Goal: Transaction & Acquisition: Obtain resource

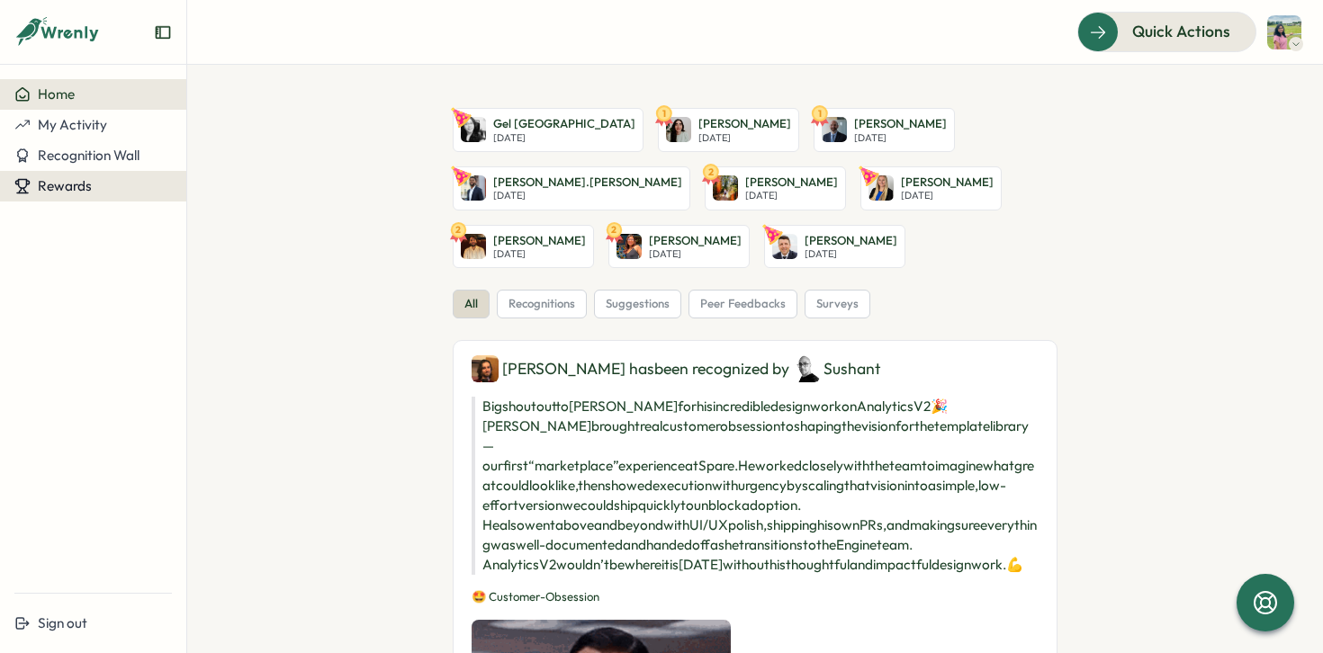
click at [88, 193] on span "Rewards" at bounding box center [65, 185] width 54 height 17
click at [243, 198] on div "Redeem Rewards" at bounding box center [244, 186] width 121 height 34
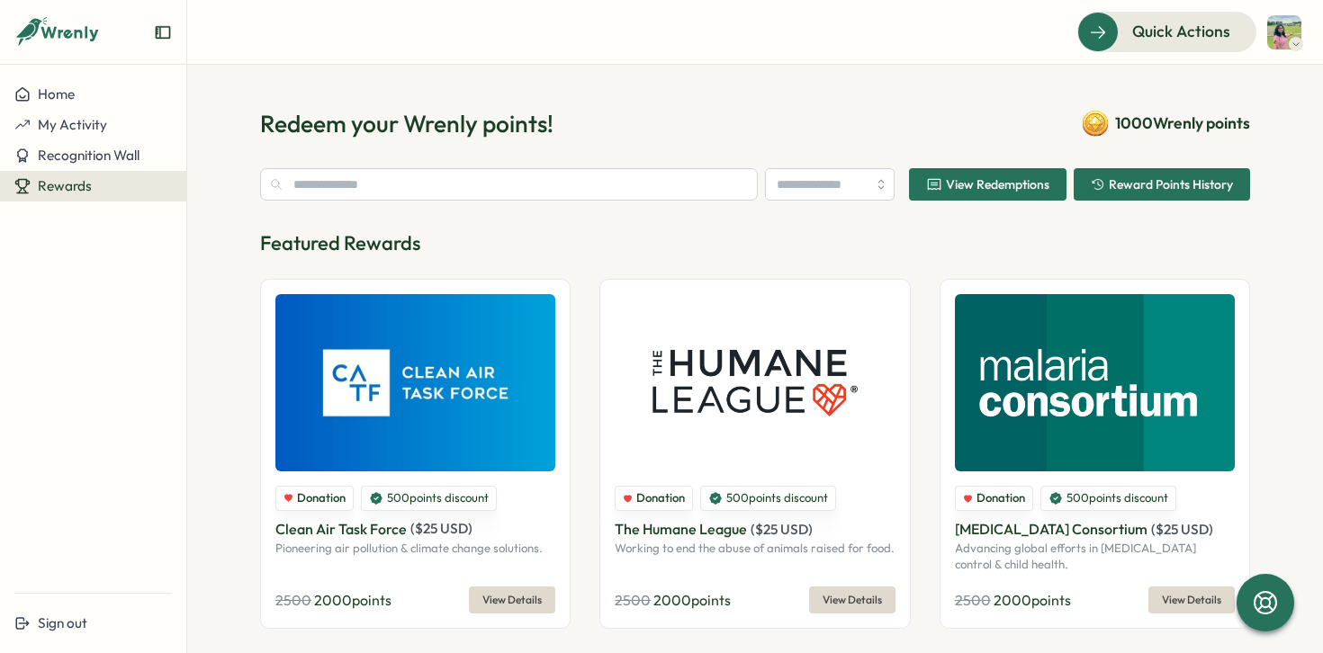
type input "******"
click at [1131, 30] on span "Quick Actions" at bounding box center [1156, 31] width 98 height 23
click at [131, 163] on span "Recognition Wall" at bounding box center [89, 155] width 102 height 17
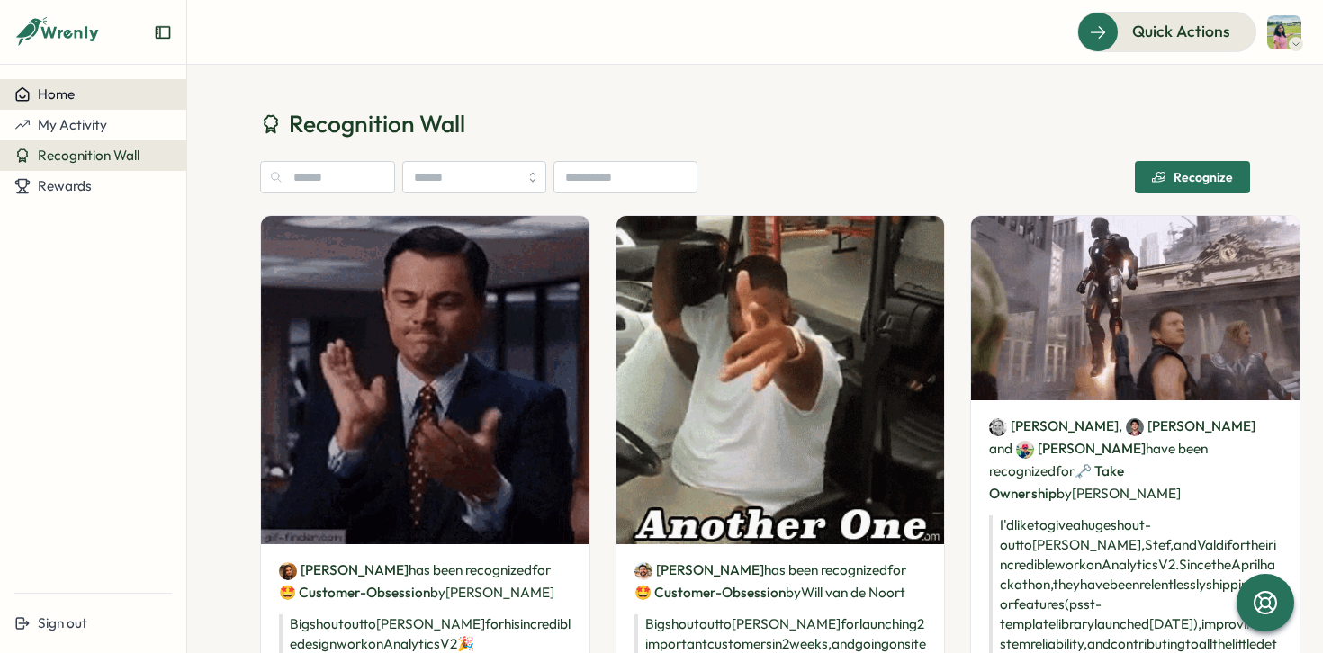
click at [53, 107] on button "Home" at bounding box center [93, 94] width 186 height 31
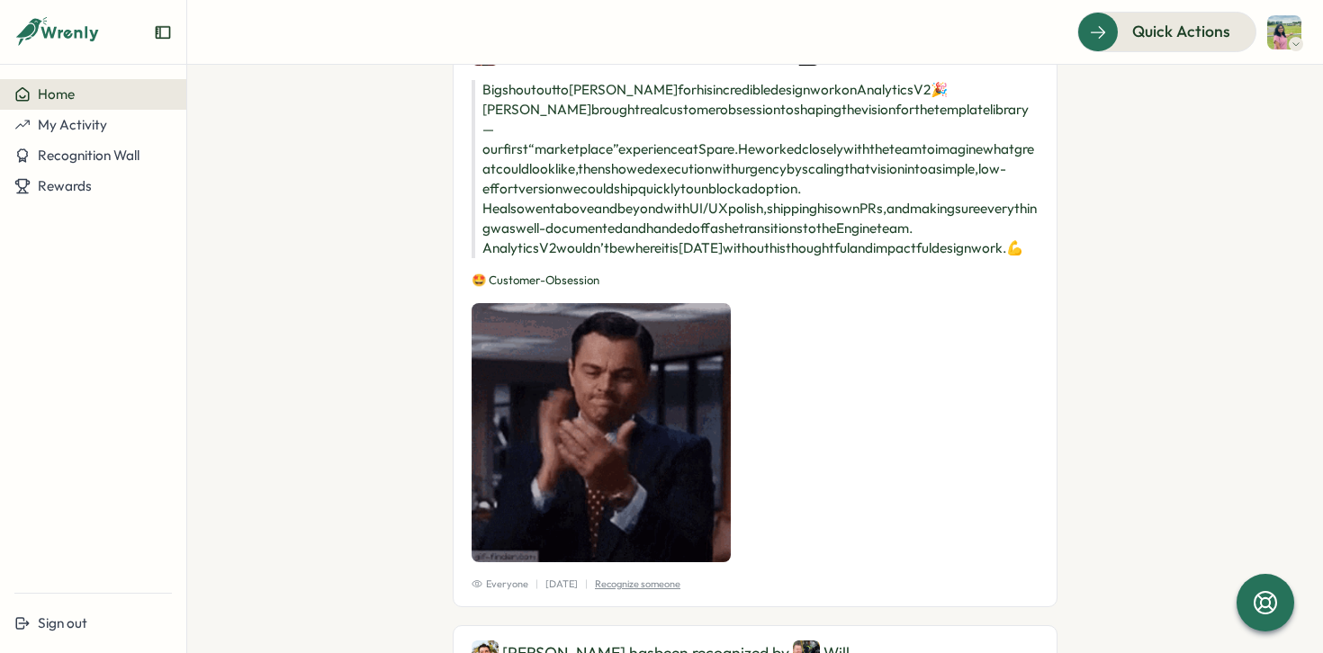
scroll to position [337, 0]
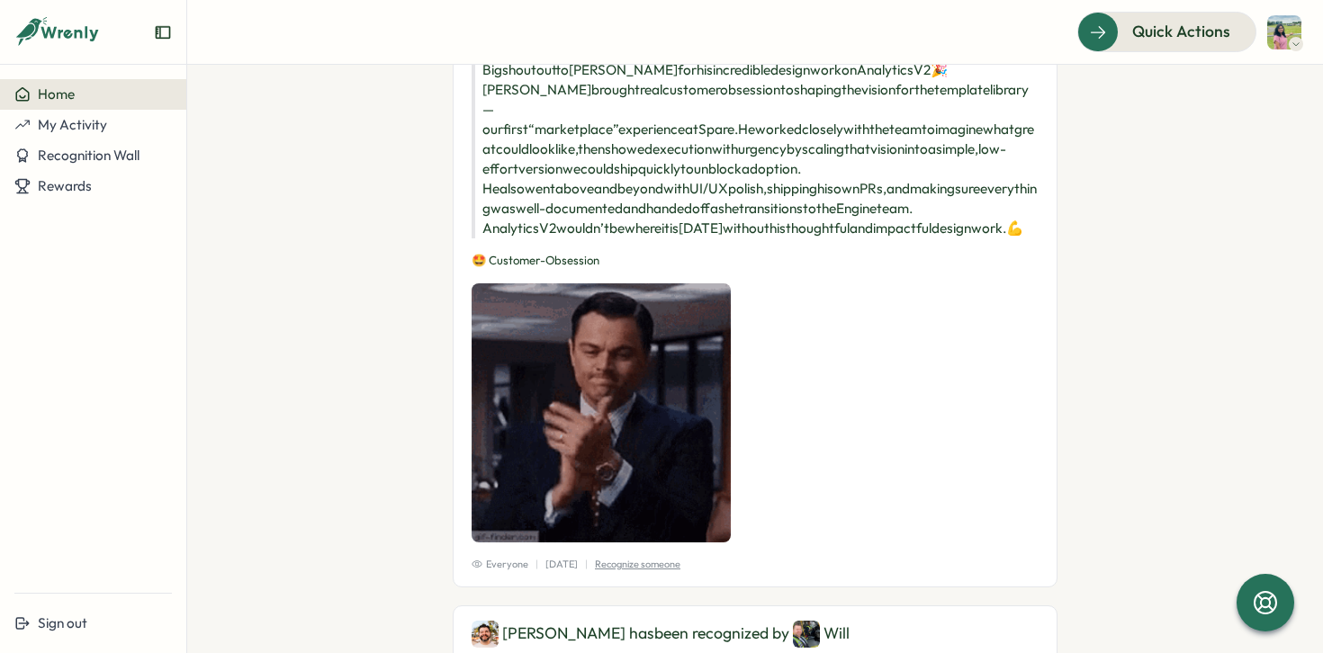
click at [130, 100] on div "Home" at bounding box center [92, 94] width 157 height 16
